Goal: Find specific page/section: Find specific page/section

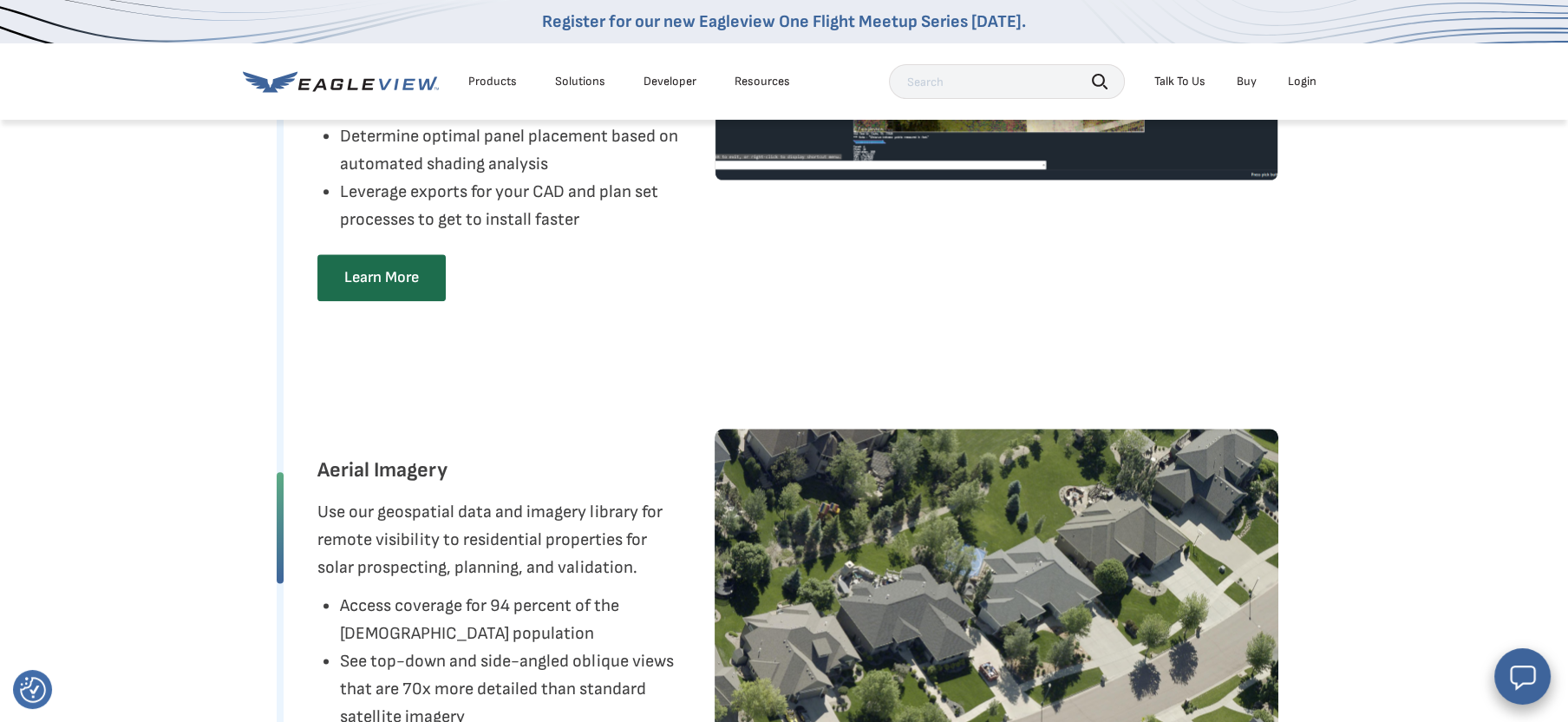
scroll to position [5709, 0]
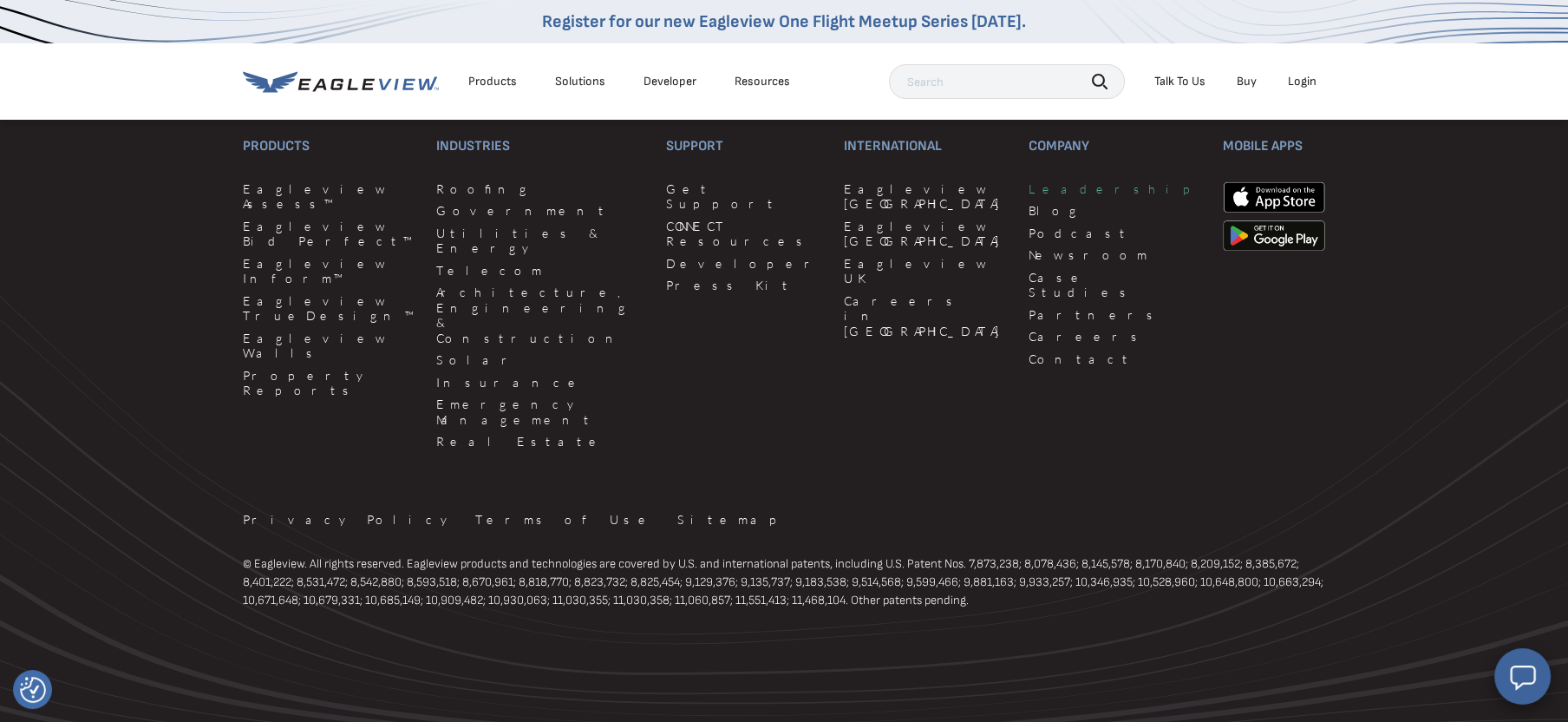
click at [1029, 197] on link "Leadership" at bounding box center [1116, 189] width 174 height 16
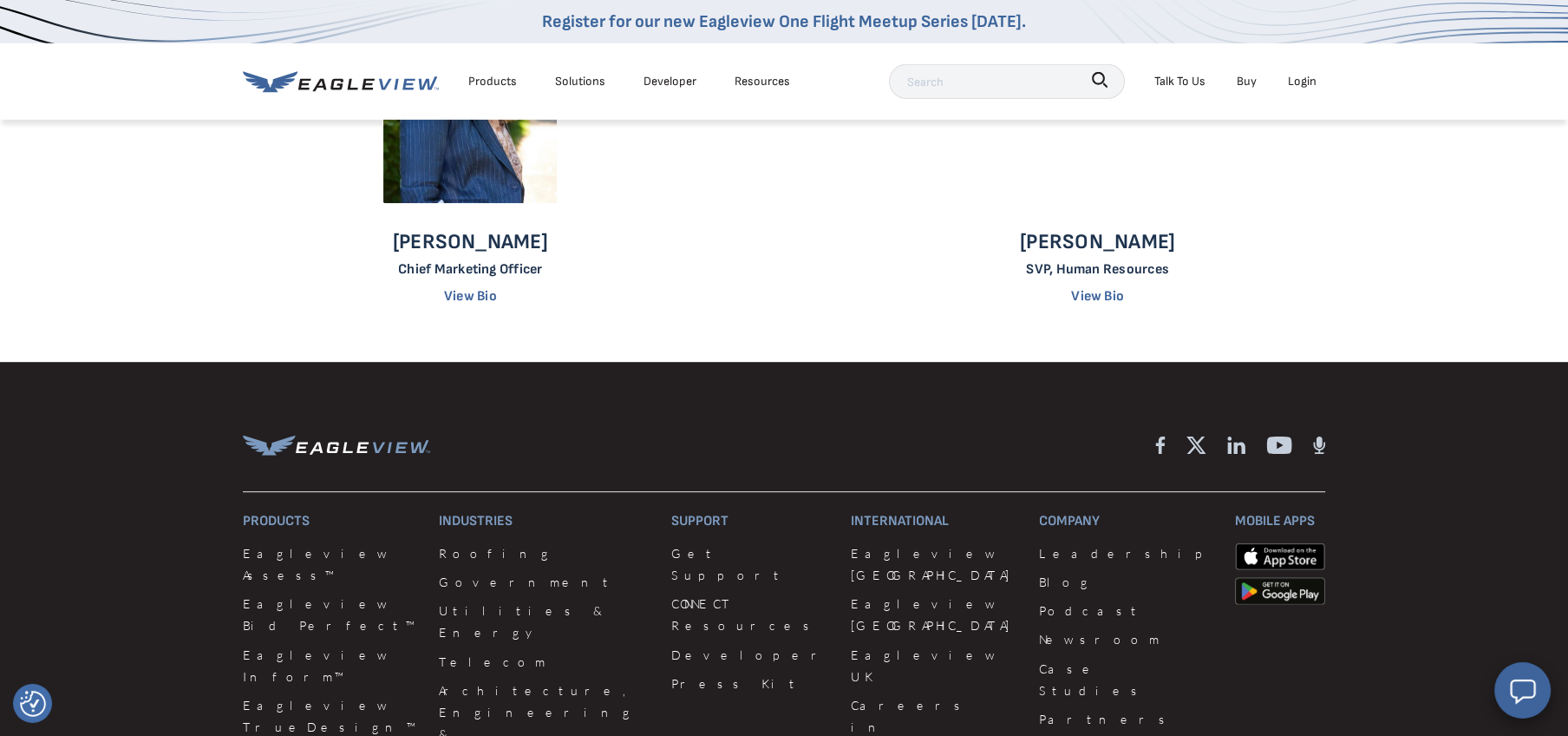
scroll to position [1755, 0]
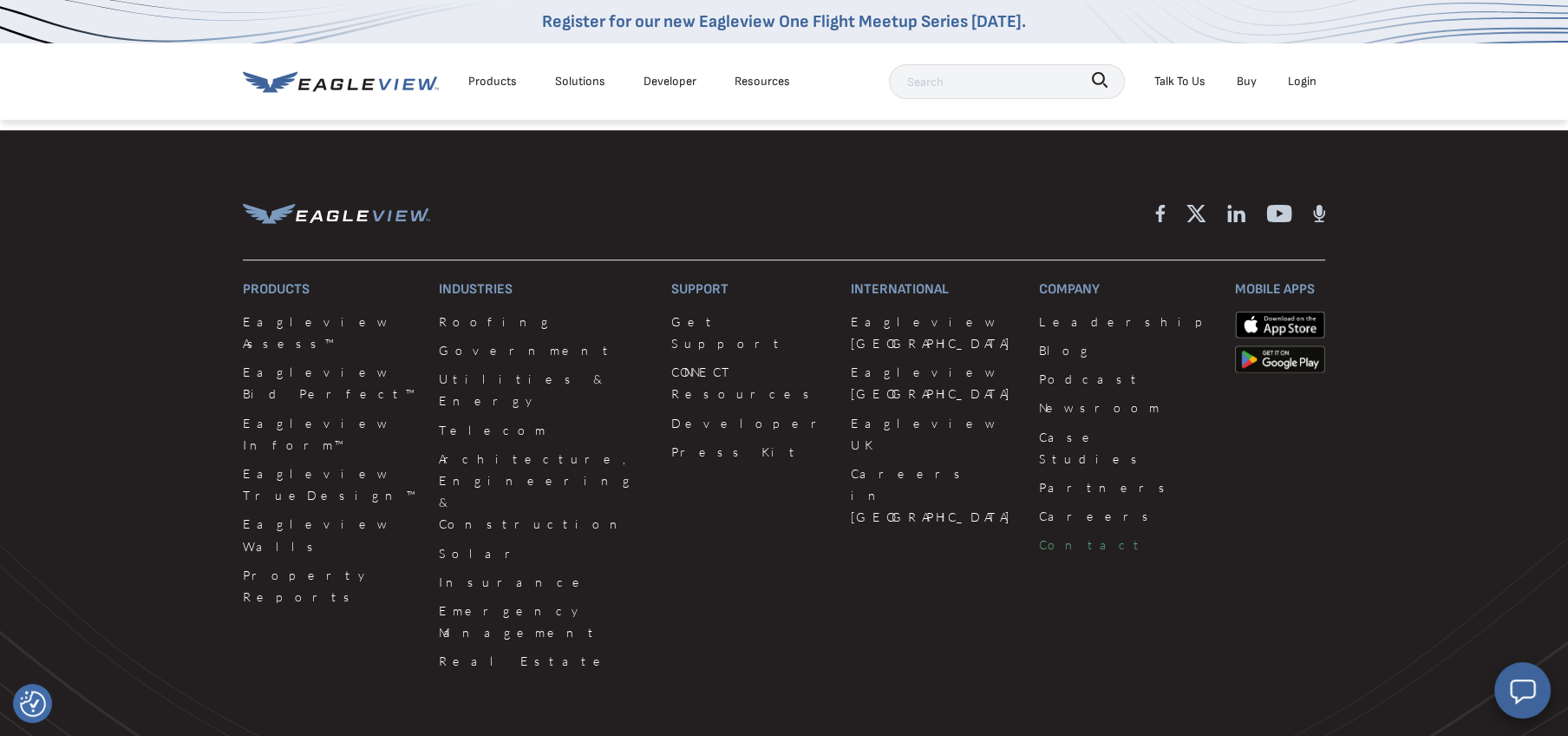
click at [1039, 534] on link "Contact" at bounding box center [1126, 545] width 175 height 22
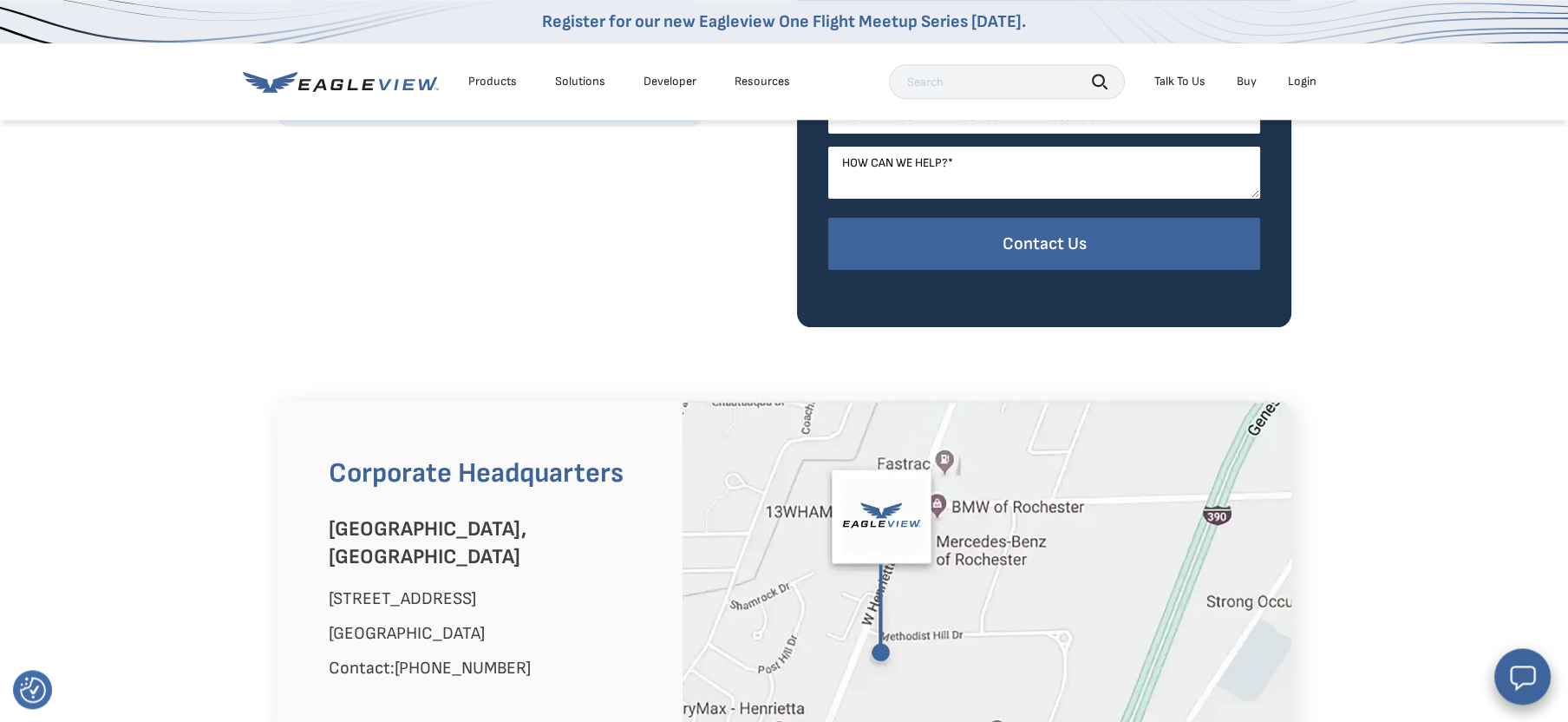
scroll to position [544, 0]
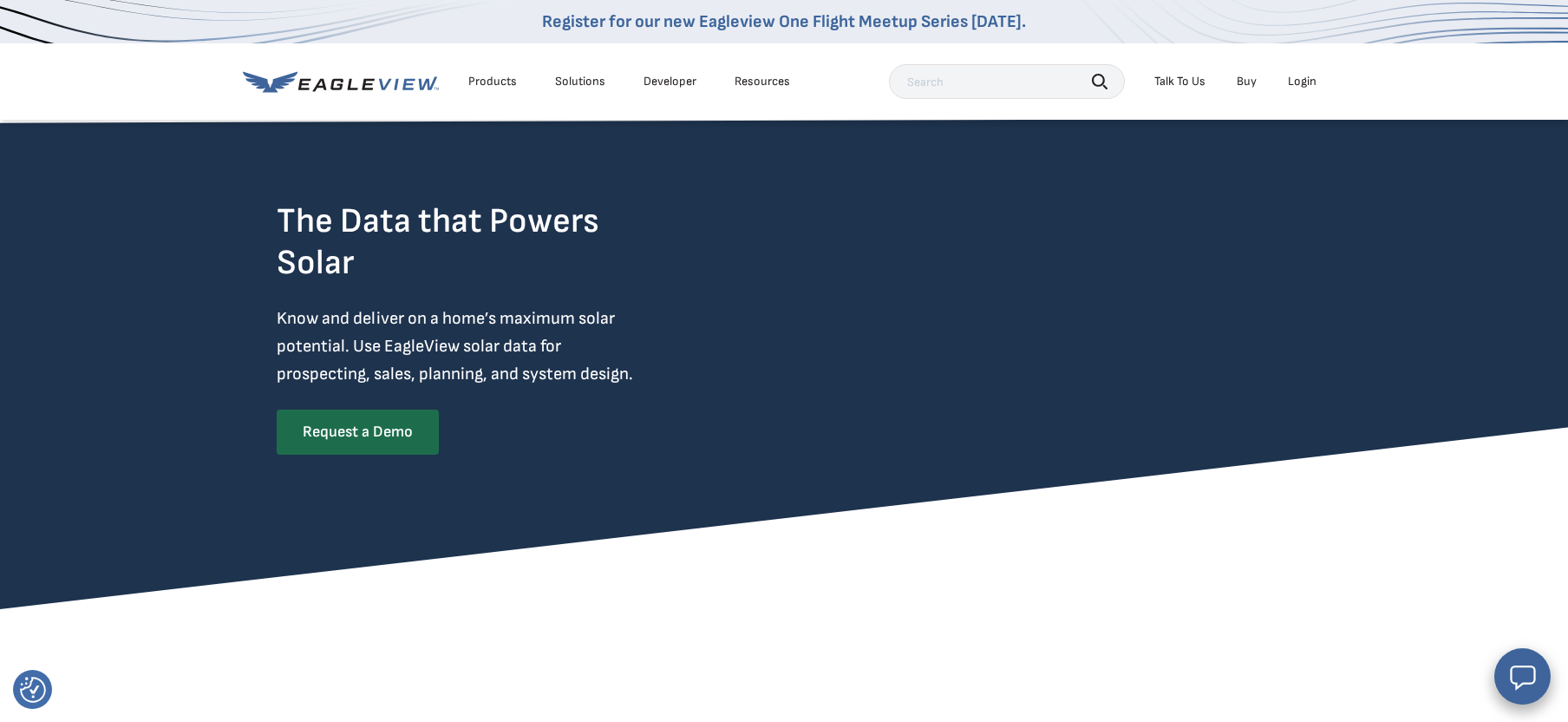
scroll to position [5709, 0]
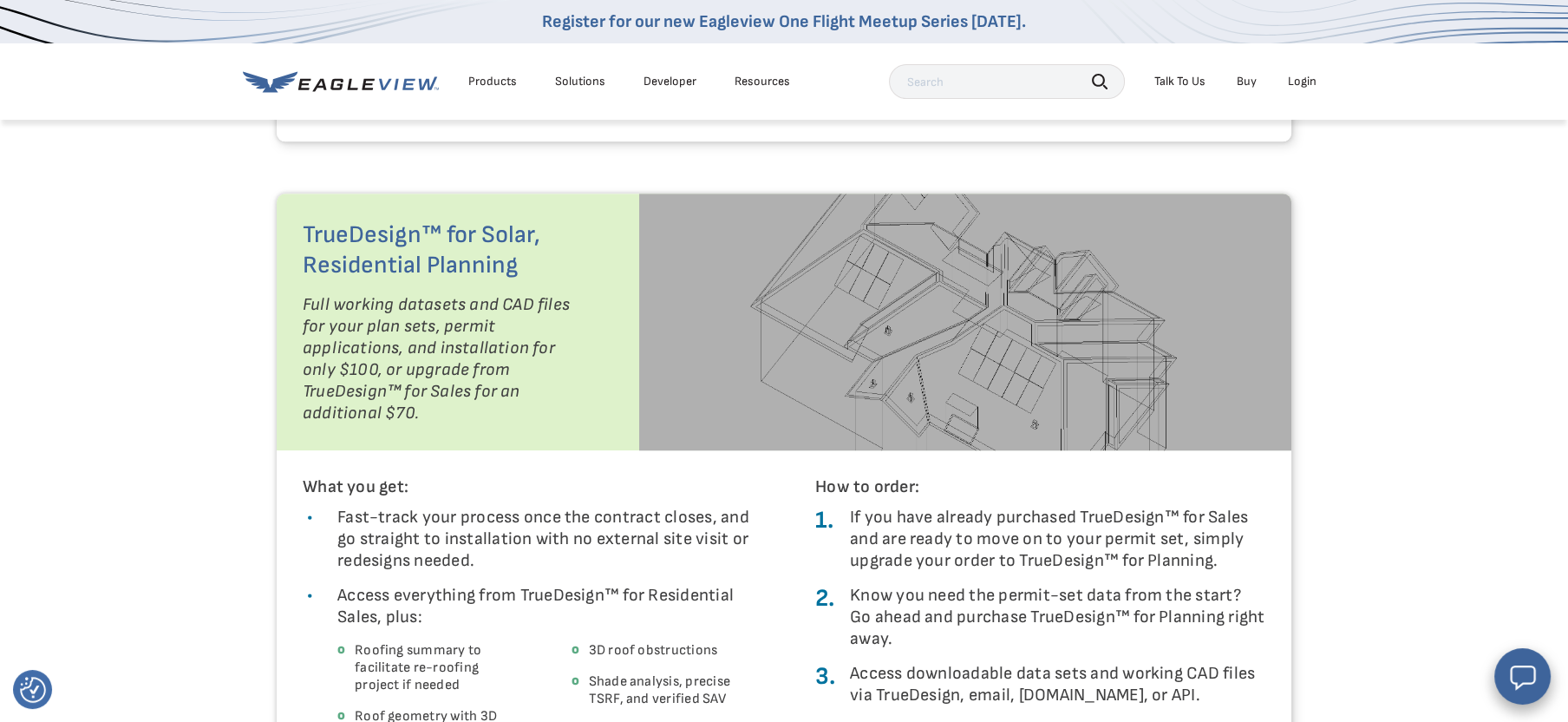
scroll to position [3604, 0]
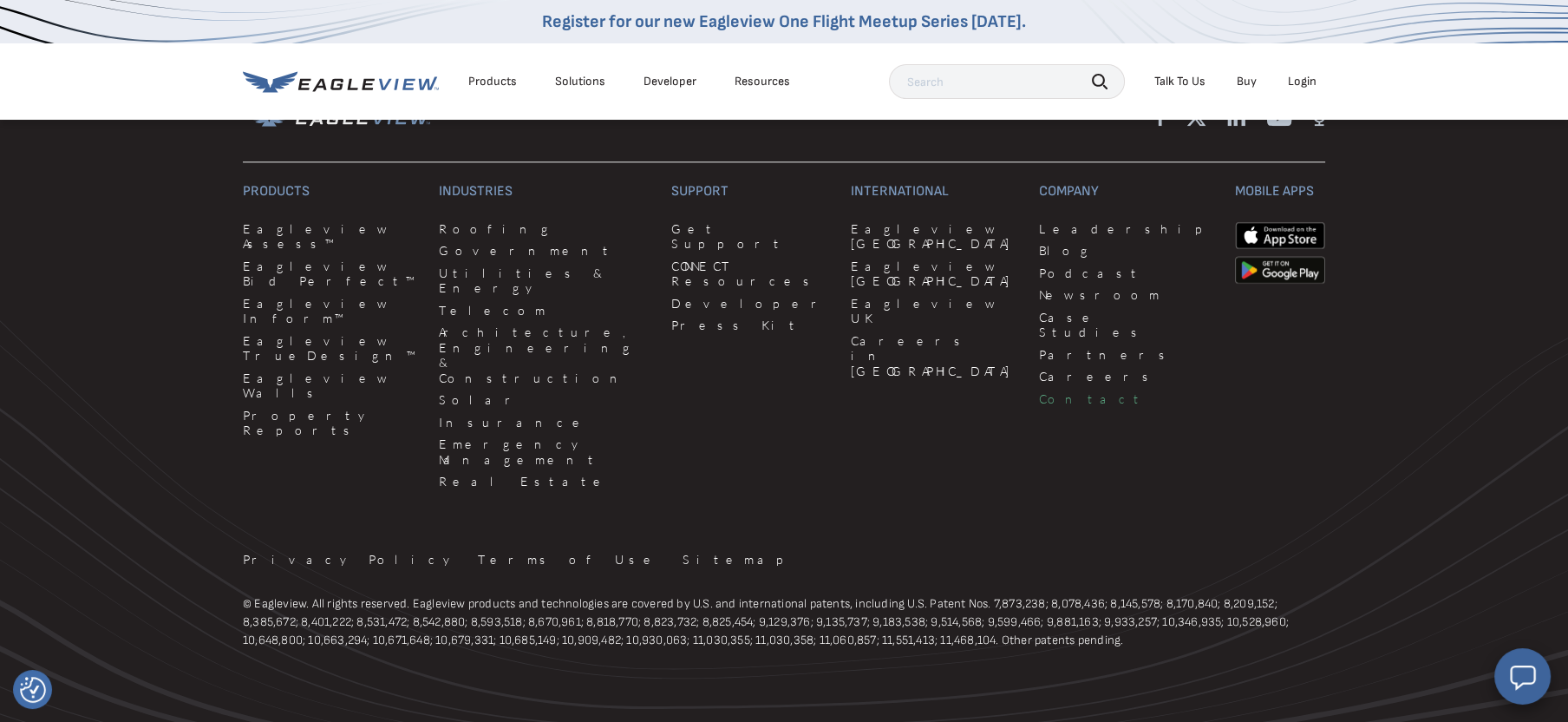
click at [1039, 391] on link "Contact" at bounding box center [1126, 398] width 175 height 16
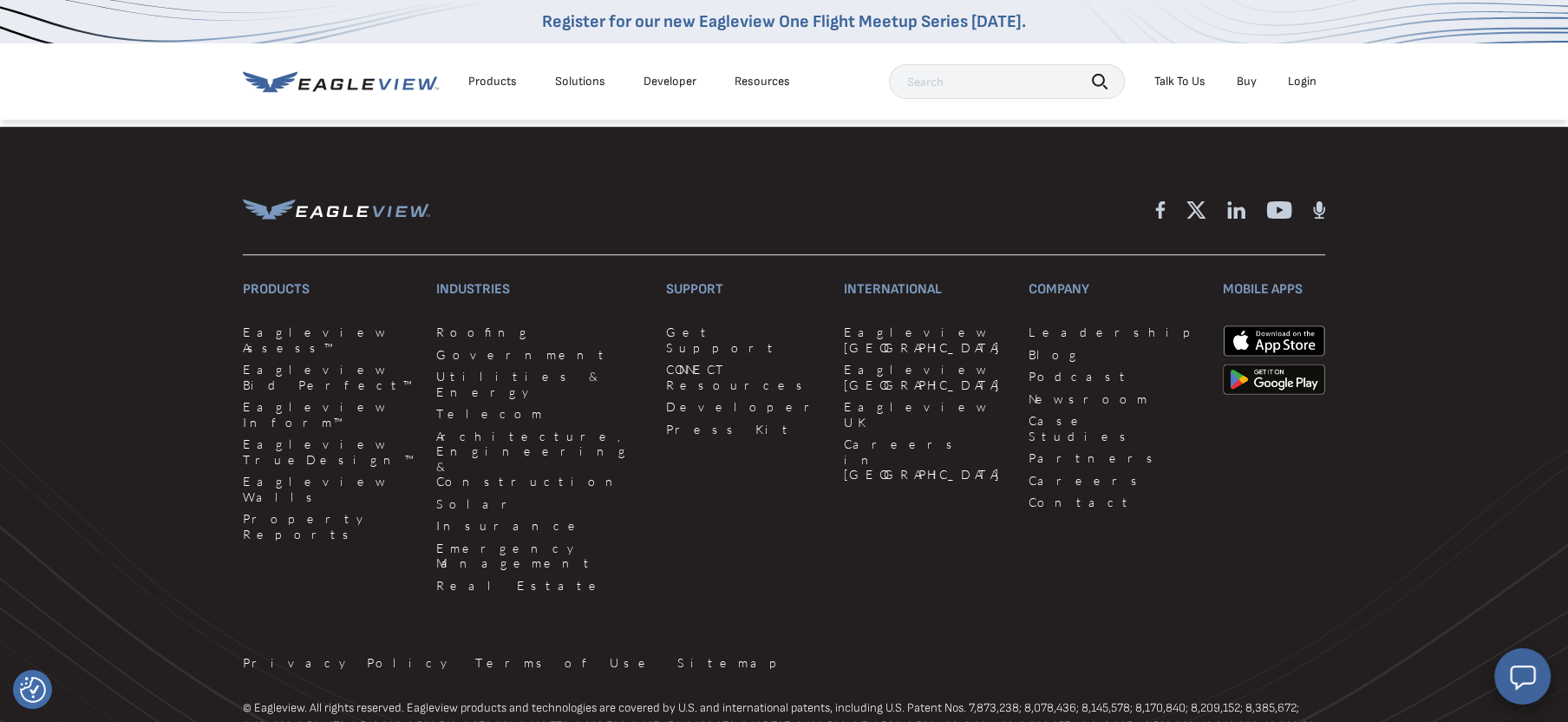
scroll to position [2048, 0]
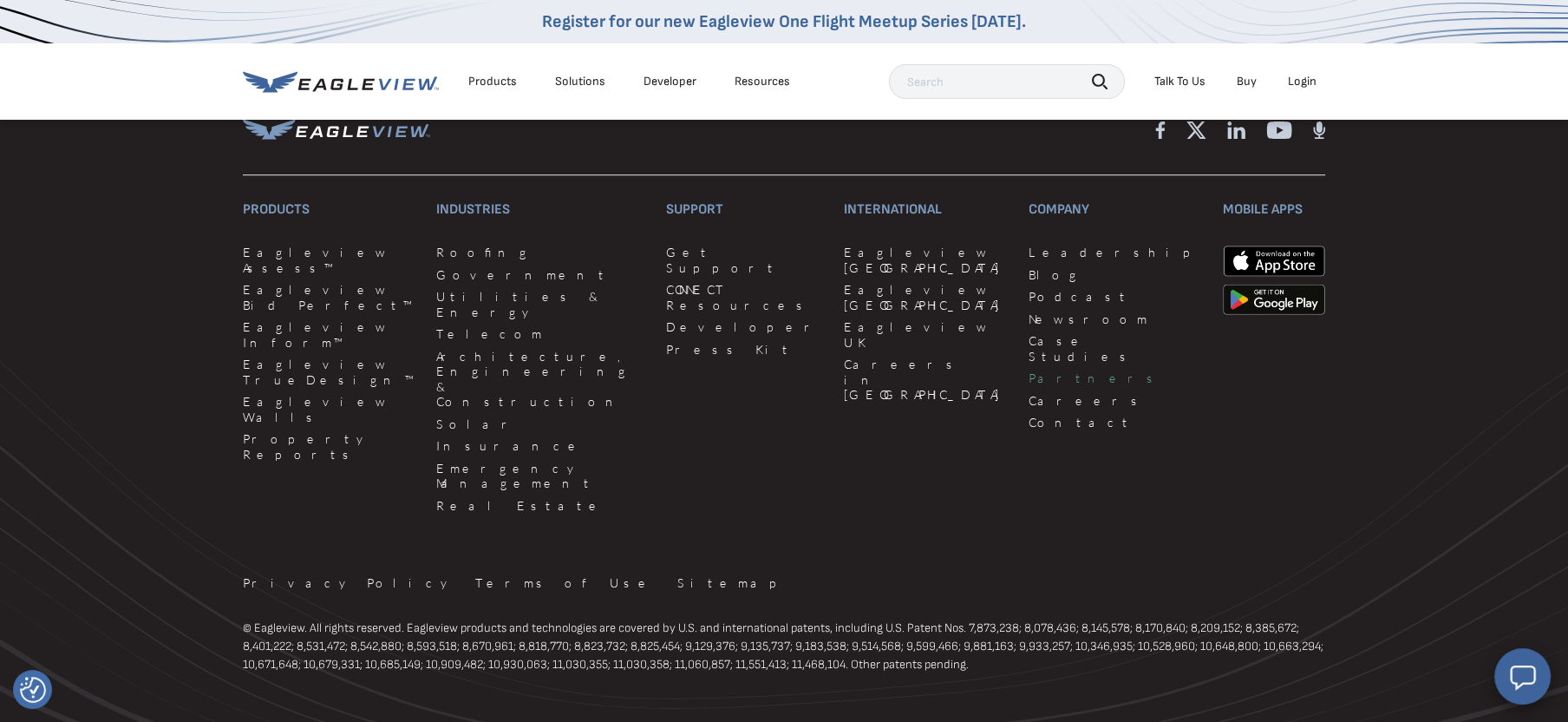
click at [1029, 371] on link "Partners" at bounding box center [1116, 378] width 174 height 16
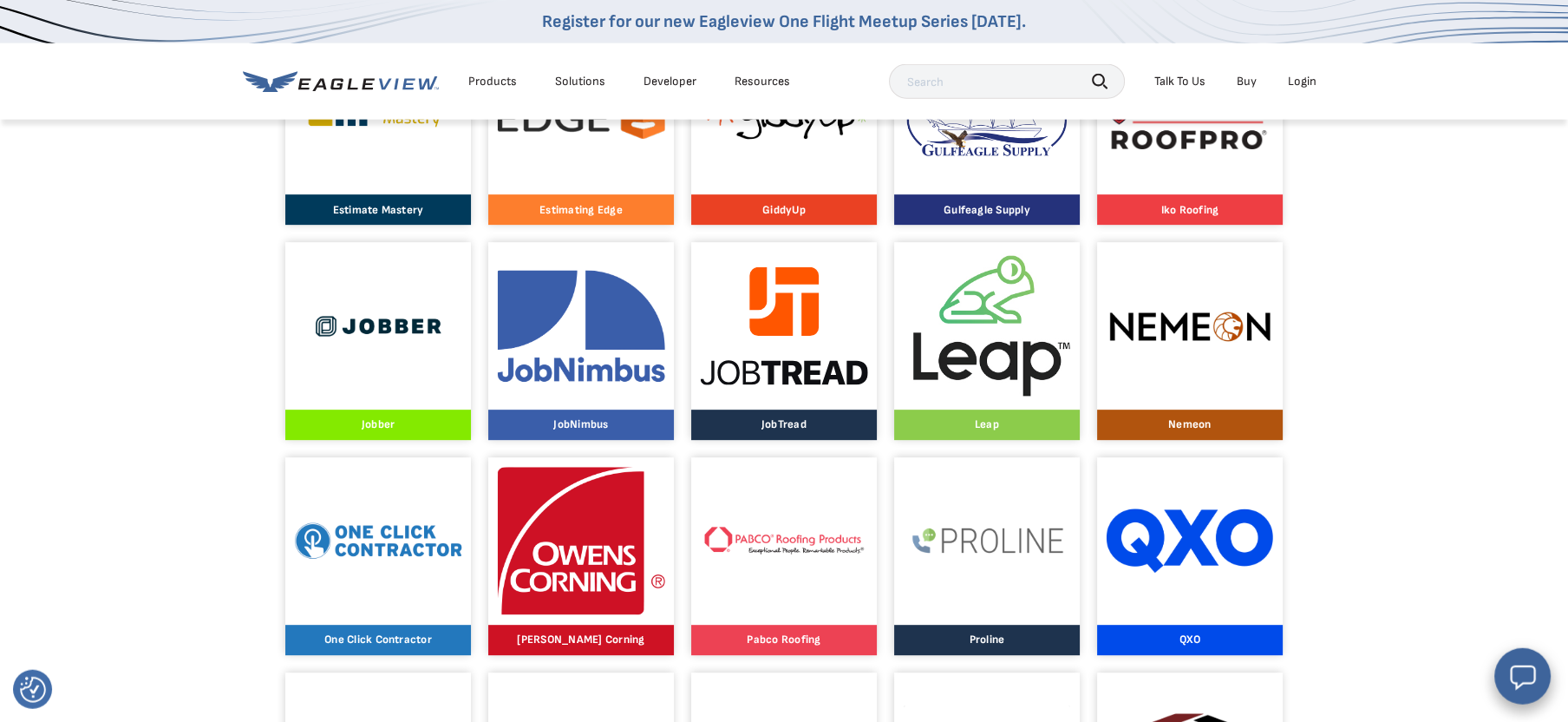
scroll to position [2854, 0]
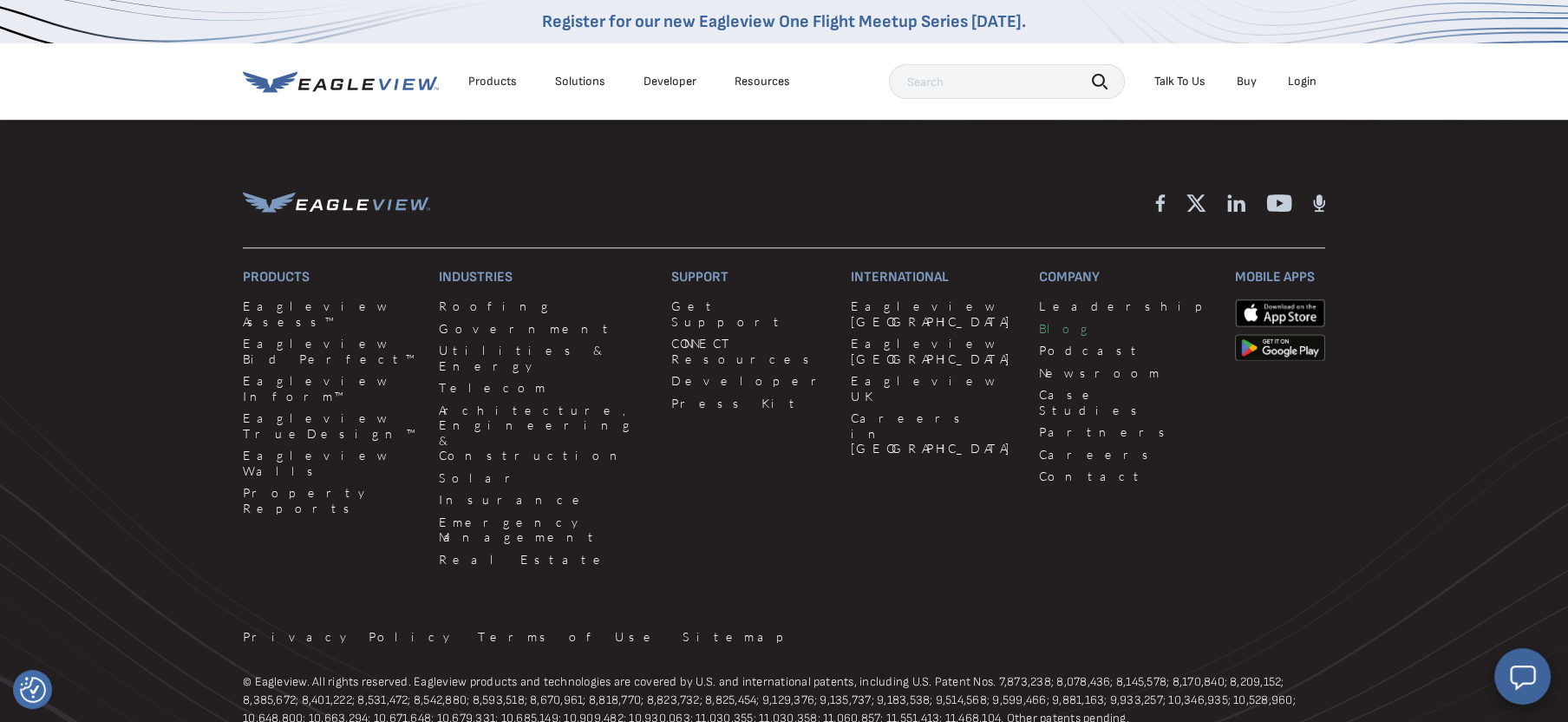
click at [1039, 328] on link "Blog" at bounding box center [1126, 329] width 175 height 16
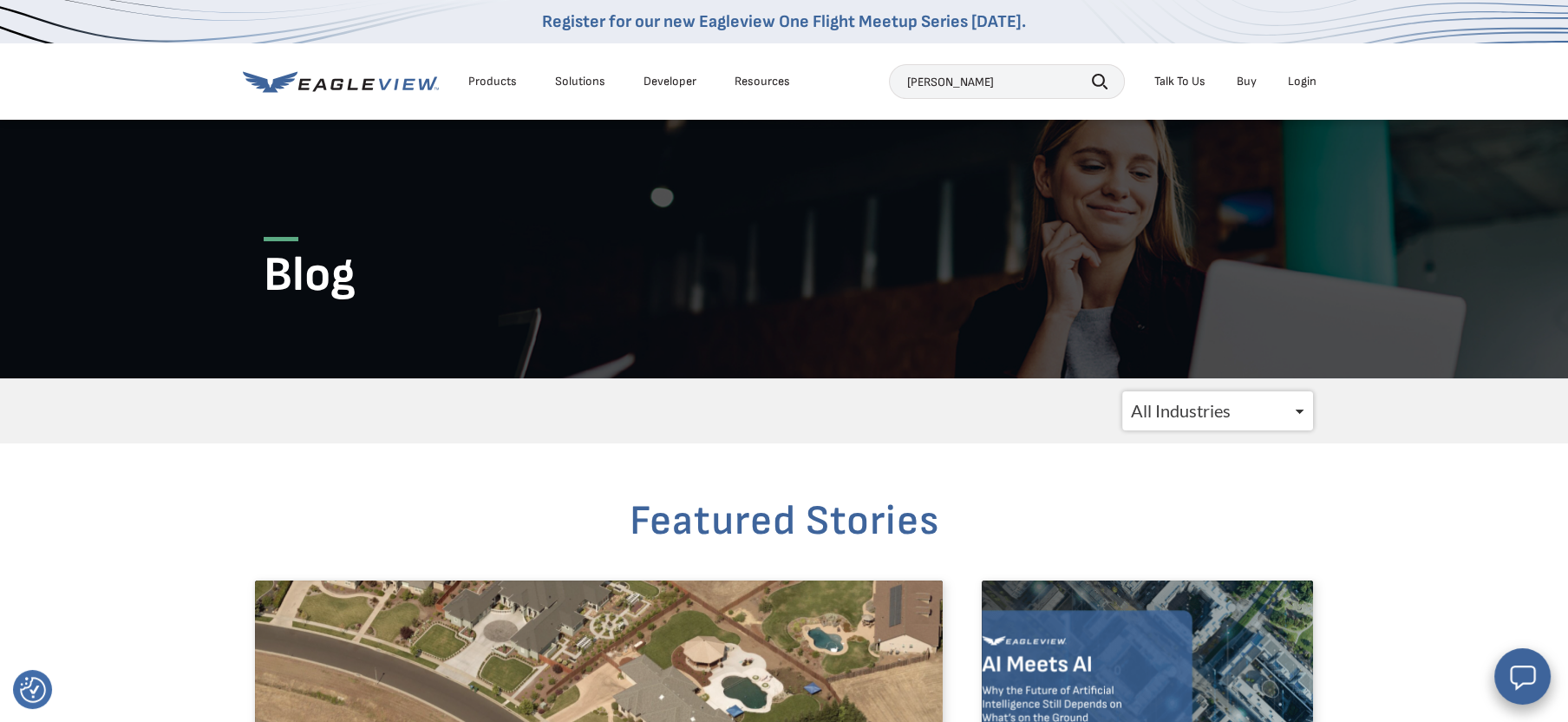
type input "[PERSON_NAME]"
